Goal: Task Accomplishment & Management: Use online tool/utility

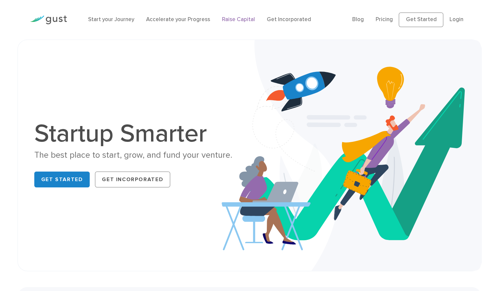
click at [239, 21] on link "Raise Capital" at bounding box center [238, 19] width 33 height 7
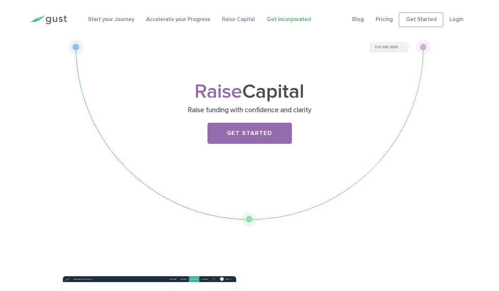
click at [277, 21] on link "Get Incorporated" at bounding box center [289, 19] width 44 height 7
